Goal: Obtain resource: Download file/media

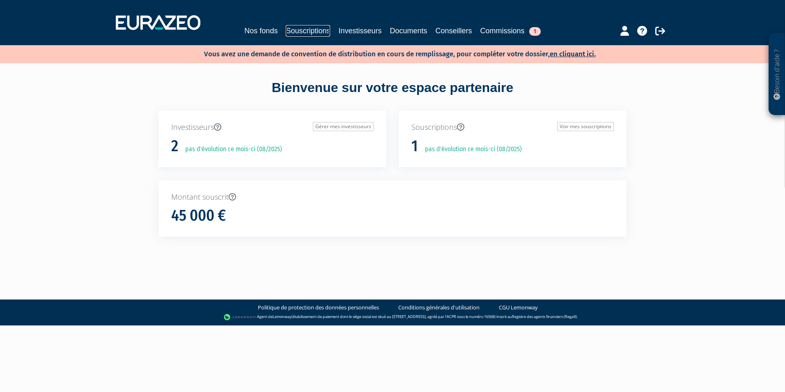
click at [303, 28] on link "Souscriptions" at bounding box center [308, 30] width 44 height 11
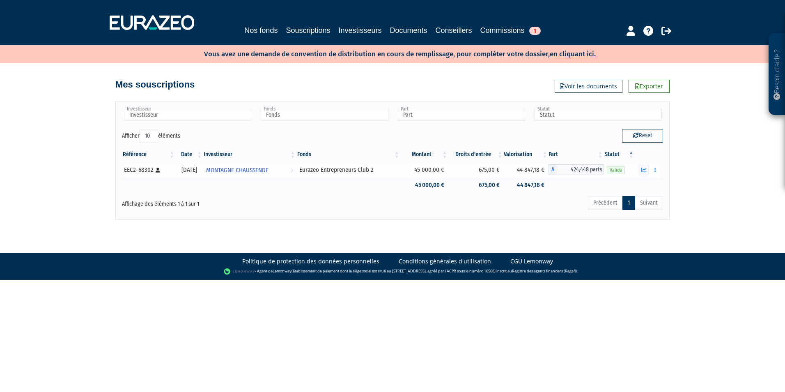
click at [649, 168] on div "Documents" at bounding box center [649, 170] width 23 height 10
click at [645, 168] on icon "button" at bounding box center [643, 169] width 5 height 5
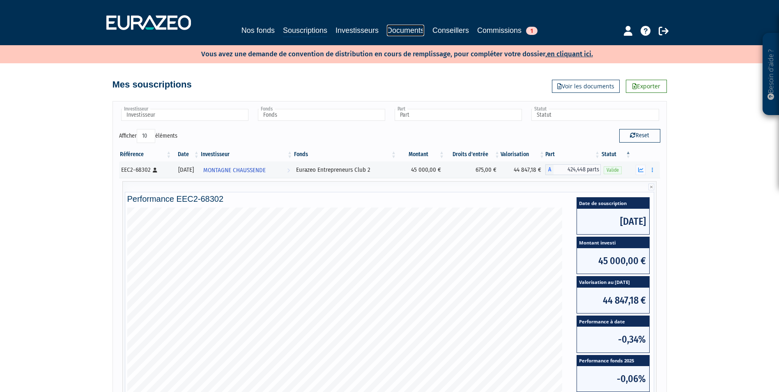
click at [402, 31] on link "Documents" at bounding box center [405, 30] width 37 height 11
